Goal: Information Seeking & Learning: Check status

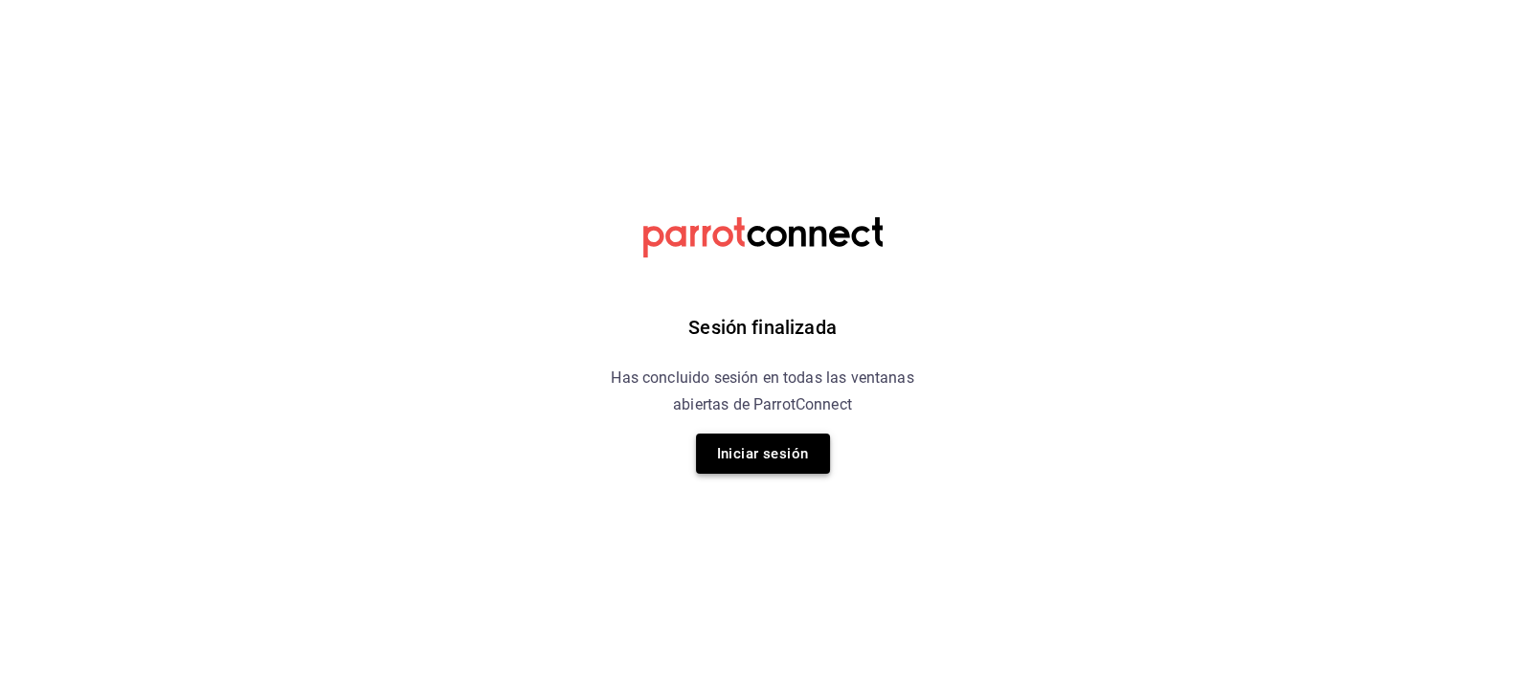
click at [797, 463] on button "Iniciar sesión" at bounding box center [763, 454] width 134 height 40
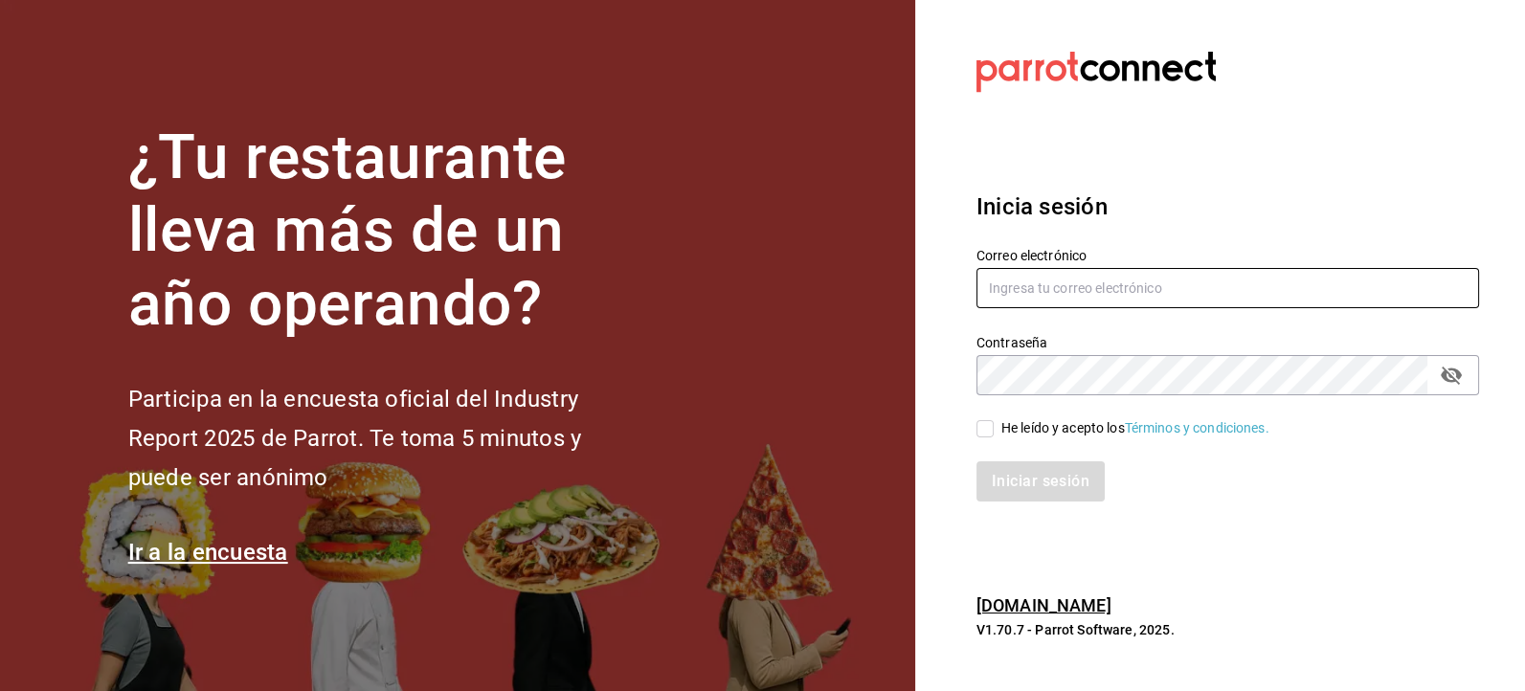
click at [1081, 289] on input "text" at bounding box center [1227, 288] width 503 height 40
type input "[EMAIL_ADDRESS][DOMAIN_NAME]"
click at [983, 433] on input "He leído y acepto los Términos y condiciones." at bounding box center [984, 428] width 17 height 17
checkbox input "true"
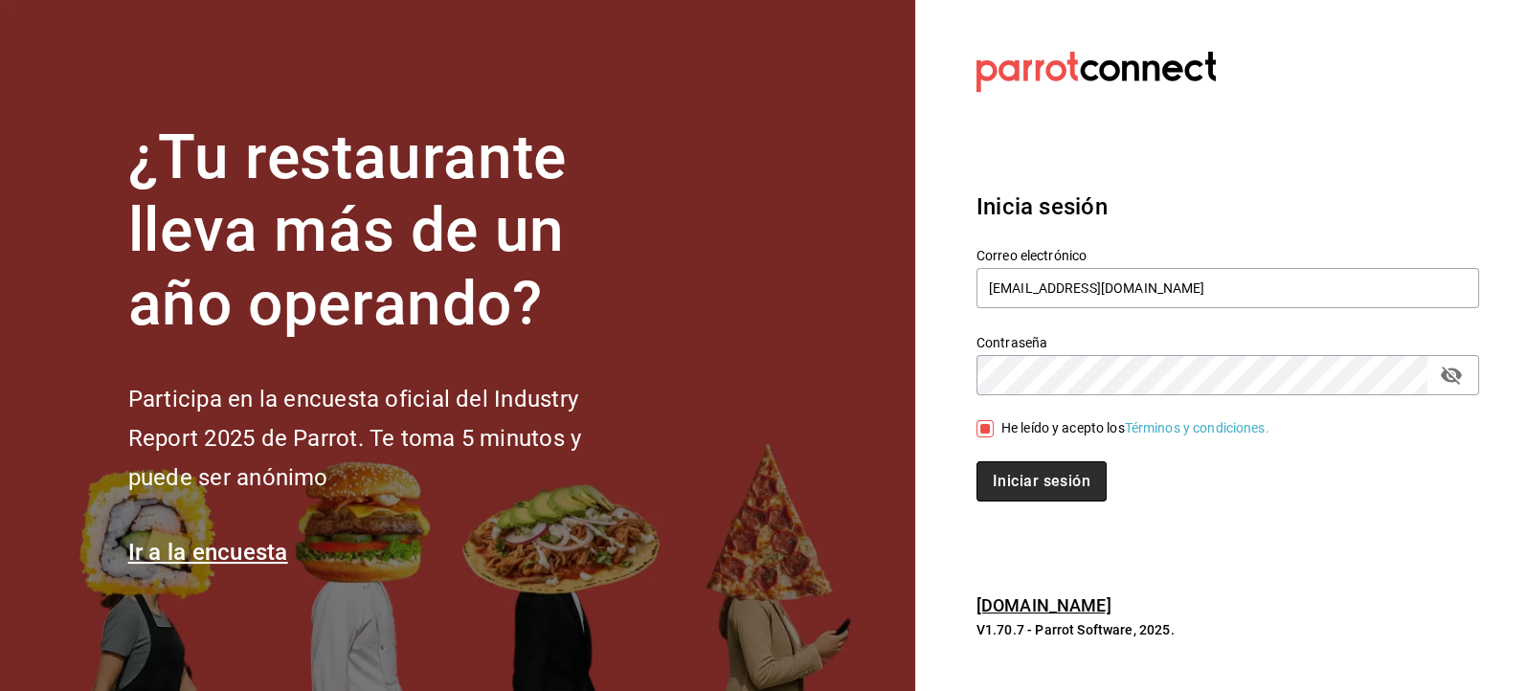
click at [1036, 482] on button "Iniciar sesión" at bounding box center [1041, 481] width 130 height 40
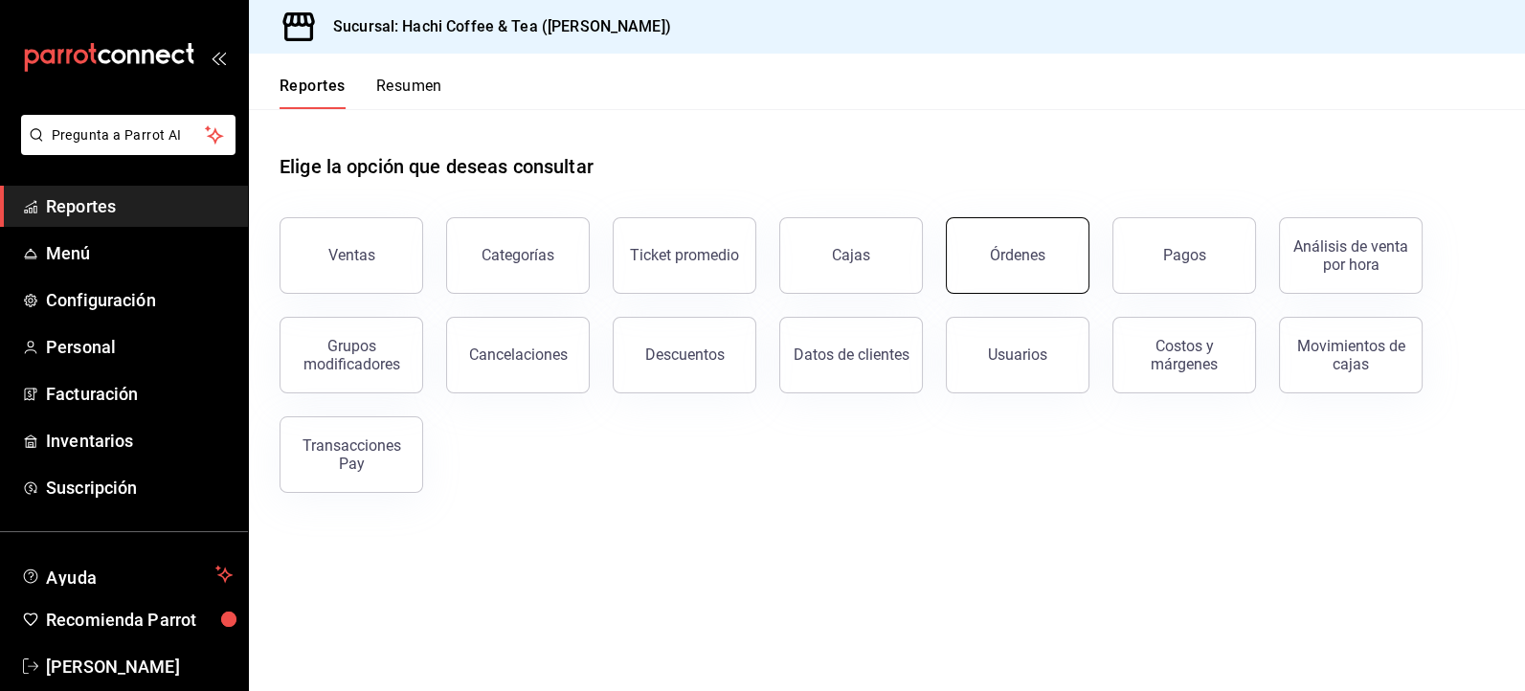
click at [1018, 265] on button "Órdenes" at bounding box center [1018, 255] width 144 height 77
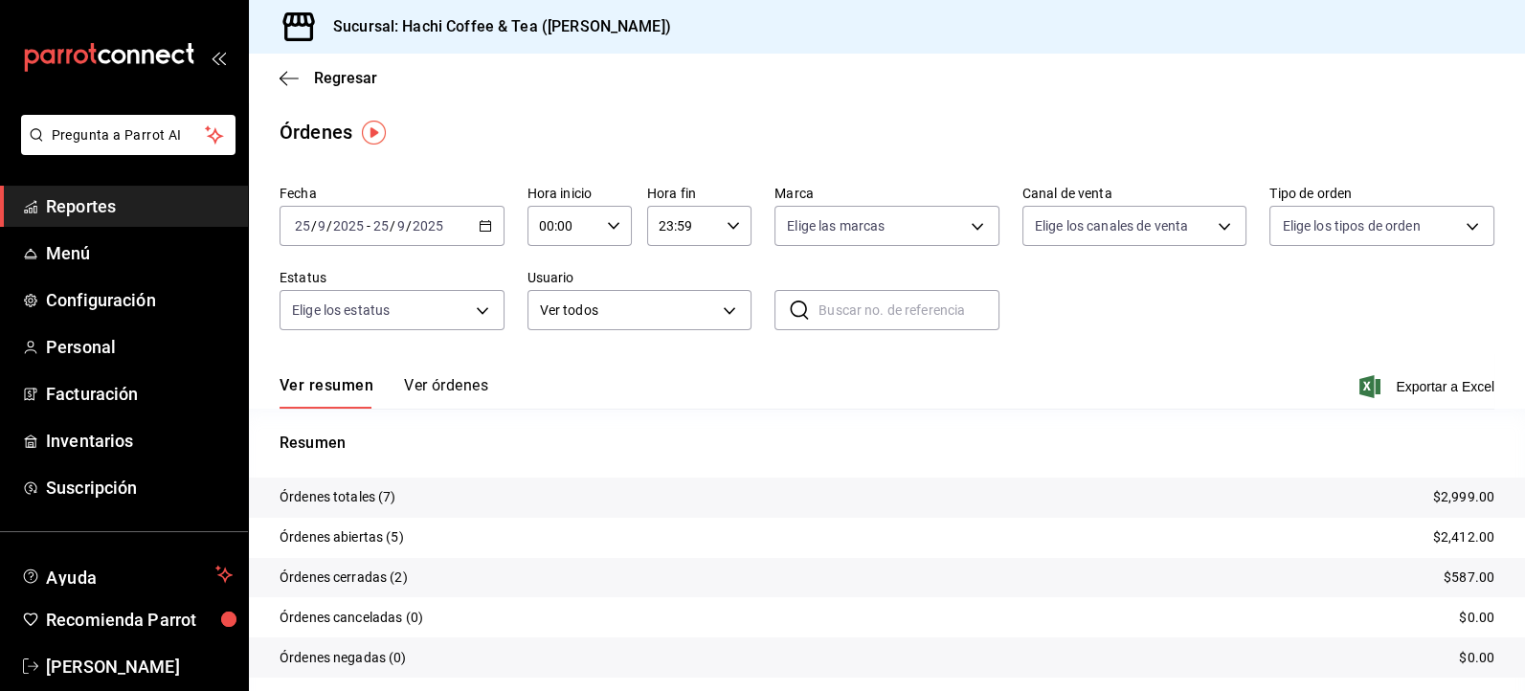
click at [158, 213] on span "Reportes" at bounding box center [139, 206] width 187 height 26
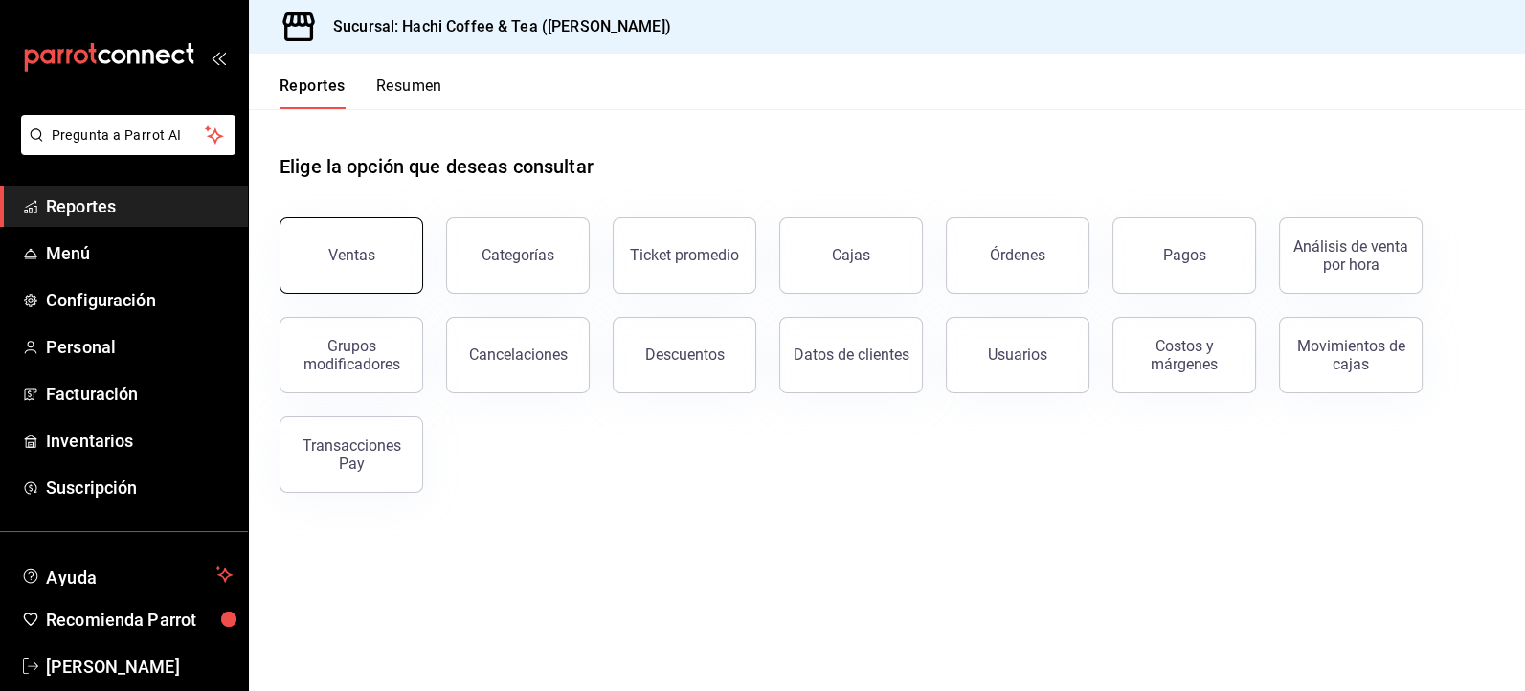
click at [385, 279] on button "Ventas" at bounding box center [351, 255] width 144 height 77
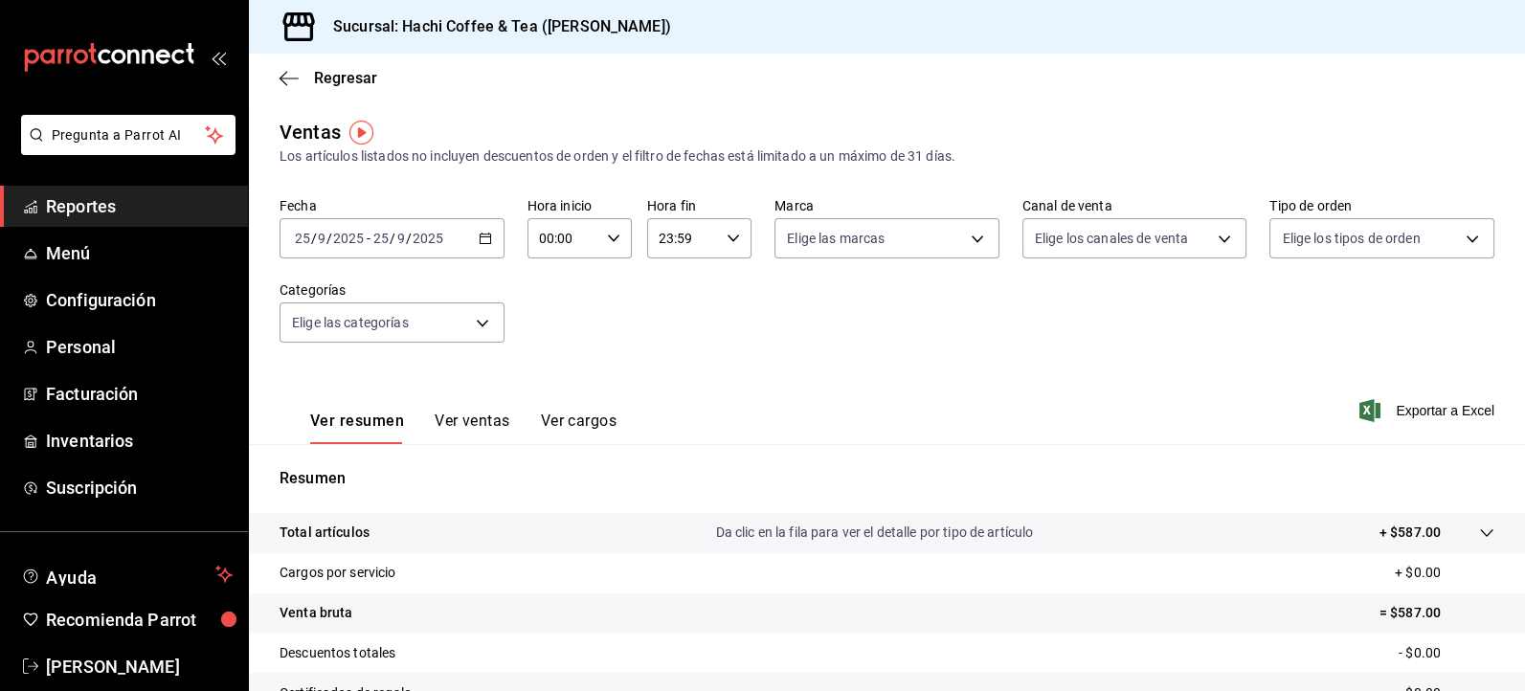
click at [155, 211] on span "Reportes" at bounding box center [139, 206] width 187 height 26
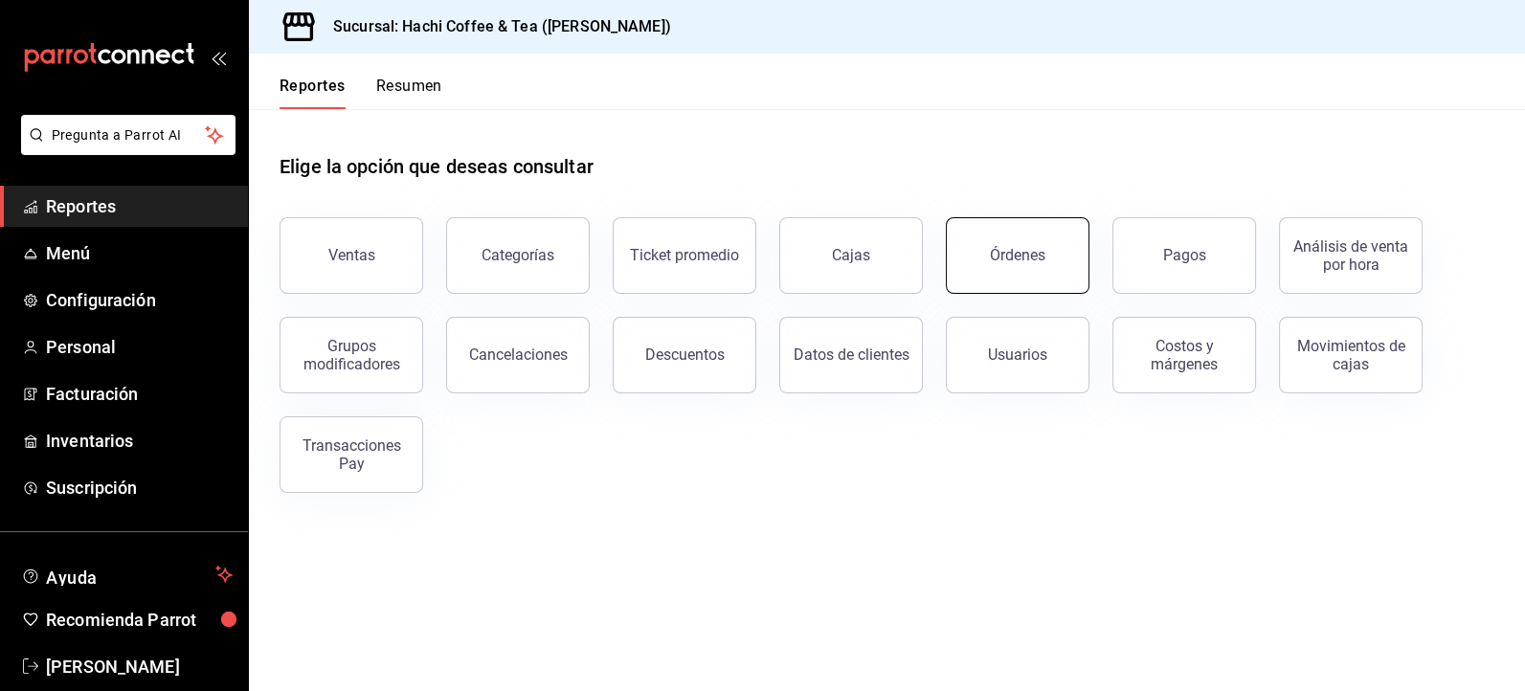
click at [1054, 275] on button "Órdenes" at bounding box center [1018, 255] width 144 height 77
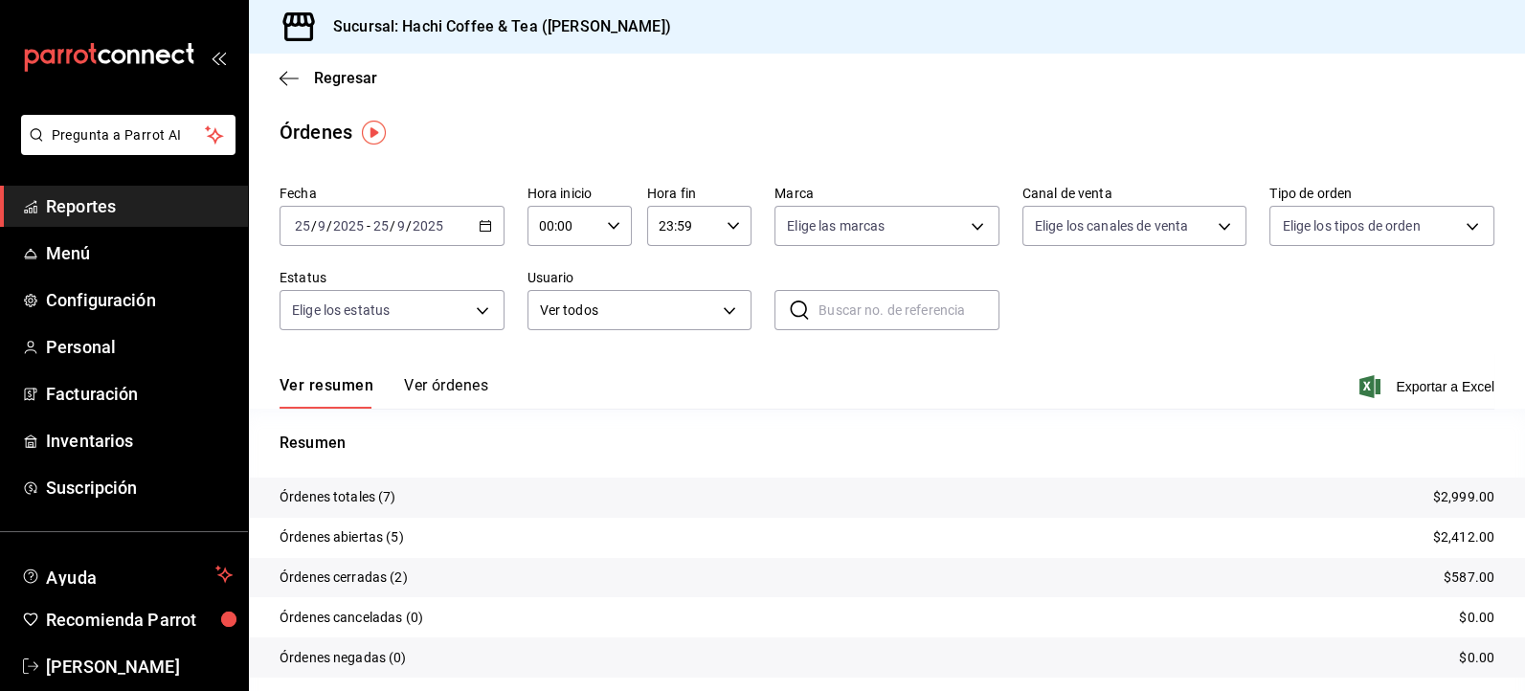
click at [450, 391] on button "Ver órdenes" at bounding box center [446, 392] width 84 height 33
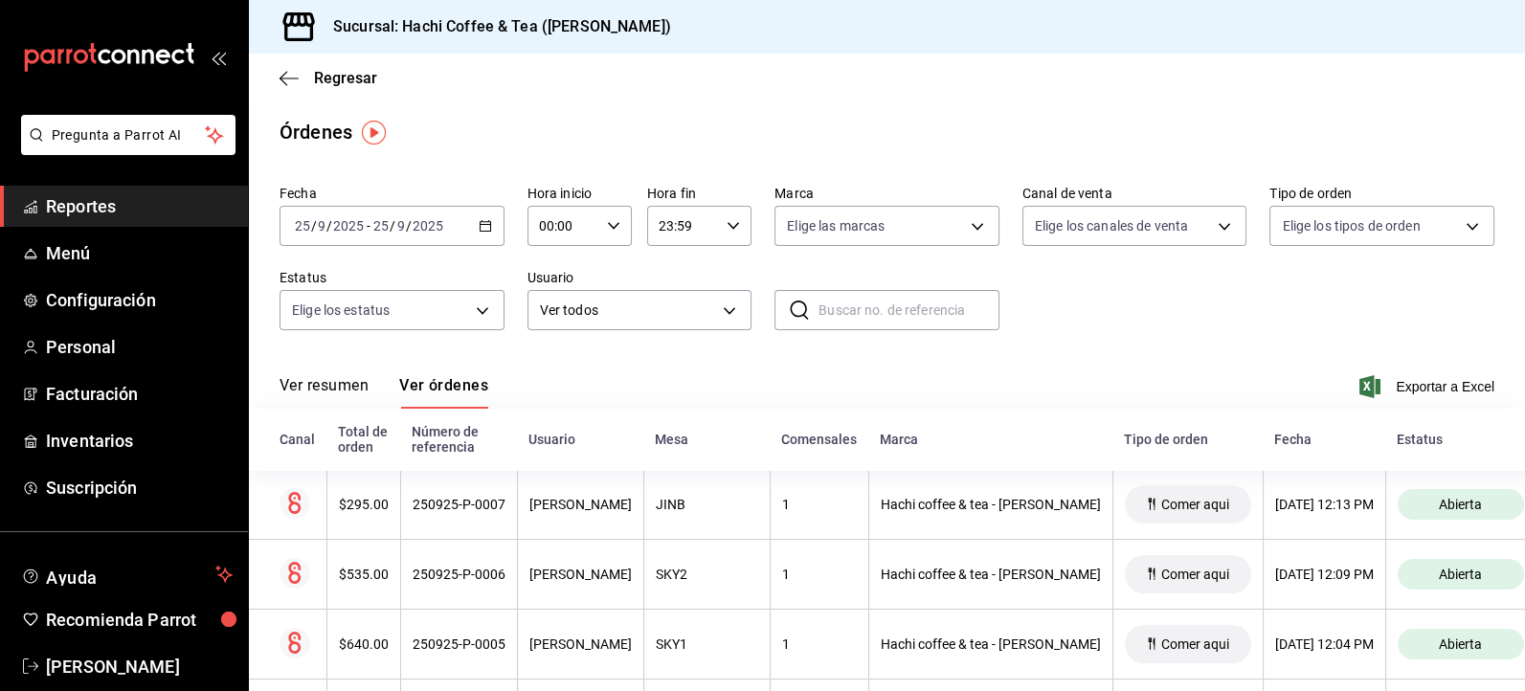
click at [306, 385] on button "Ver resumen" at bounding box center [323, 392] width 89 height 33
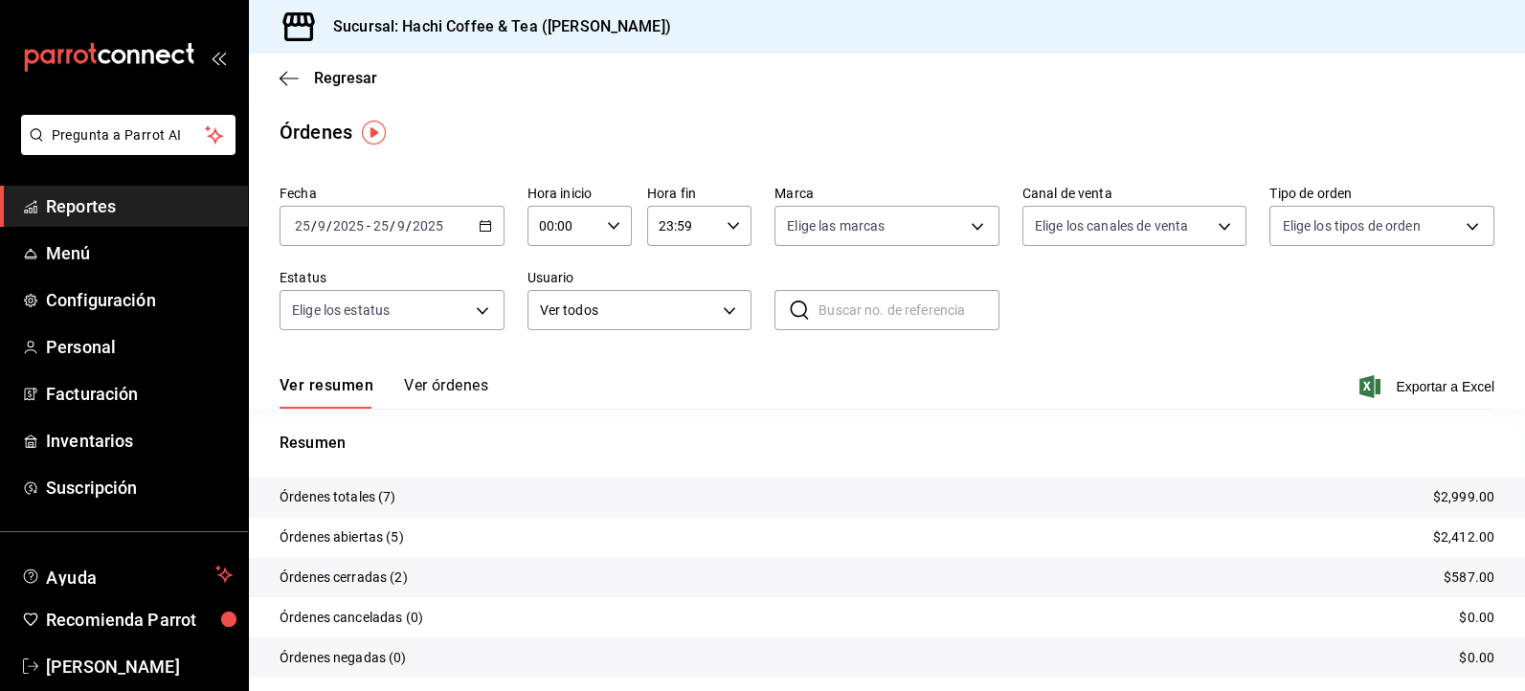
click at [110, 218] on span "Reportes" at bounding box center [139, 206] width 187 height 26
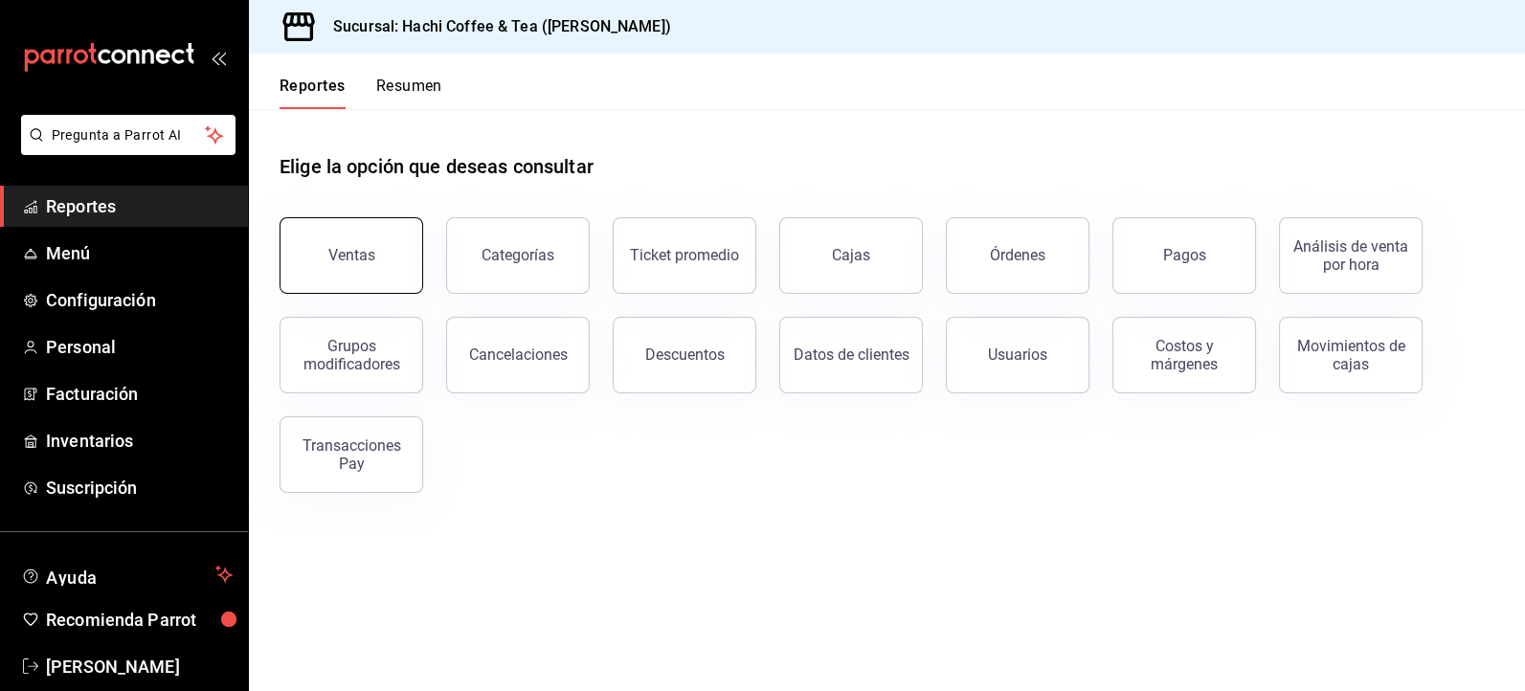
click at [347, 268] on button "Ventas" at bounding box center [351, 255] width 144 height 77
